Goal: Task Accomplishment & Management: Use online tool/utility

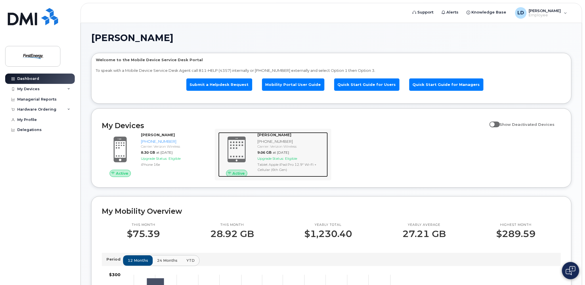
click at [267, 156] on span "Upgrade Status:" at bounding box center [270, 158] width 26 height 4
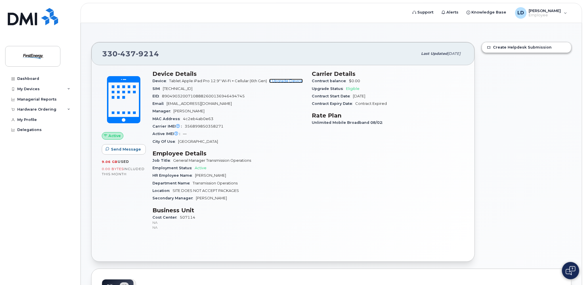
click at [283, 81] on link "+ Upgrade Device" at bounding box center [286, 81] width 34 height 4
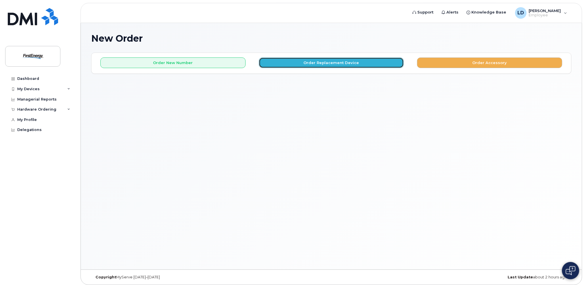
click at [329, 60] on button "Order Replacement Device" at bounding box center [331, 62] width 145 height 11
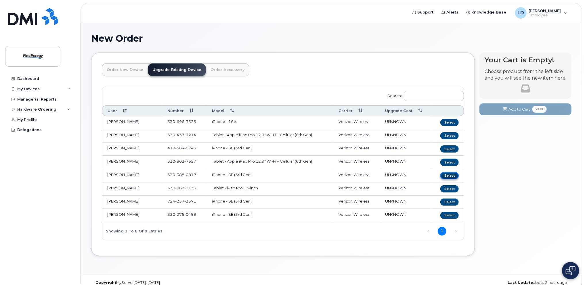
click at [448, 175] on button "Select" at bounding box center [449, 175] width 18 height 7
